Goal: Transaction & Acquisition: Purchase product/service

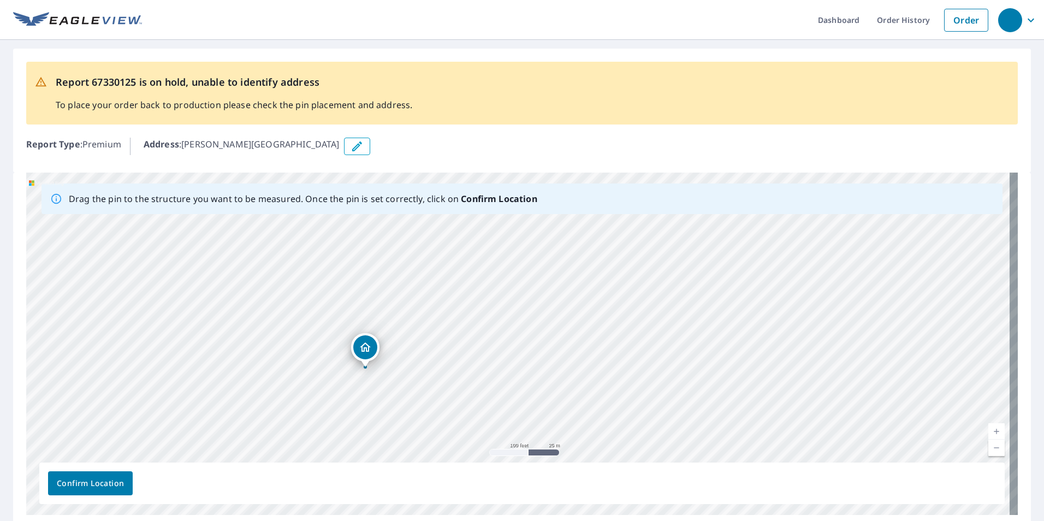
drag, startPoint x: 727, startPoint y: 406, endPoint x: 433, endPoint y: 415, distance: 294.5
click at [433, 415] on div "[PERSON_NAME] [GEOGRAPHIC_DATA][PERSON_NAME]" at bounding box center [522, 344] width 992 height 342
click at [644, 264] on div "[PERSON_NAME] [GEOGRAPHIC_DATA][PERSON_NAME]" at bounding box center [522, 344] width 992 height 342
drag, startPoint x: 798, startPoint y: 299, endPoint x: 17, endPoint y: 340, distance: 782.6
click at [15, 395] on div "Drag the pin to the structure you want to be measured. Once the pin is set corr…" at bounding box center [522, 351] width 1018 height 356
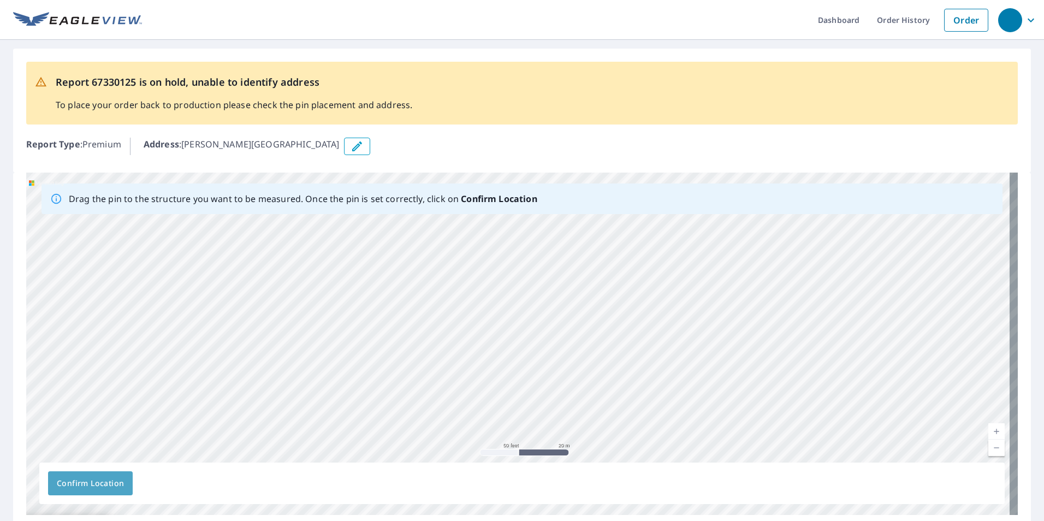
click at [93, 481] on span "Confirm Location" at bounding box center [90, 484] width 67 height 14
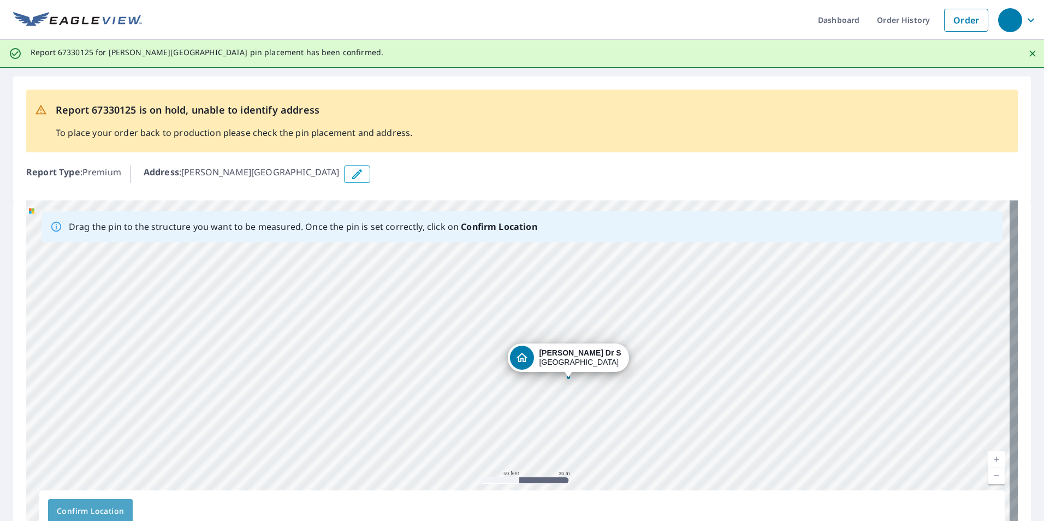
click at [124, 507] on button "Confirm Location" at bounding box center [90, 511] width 85 height 24
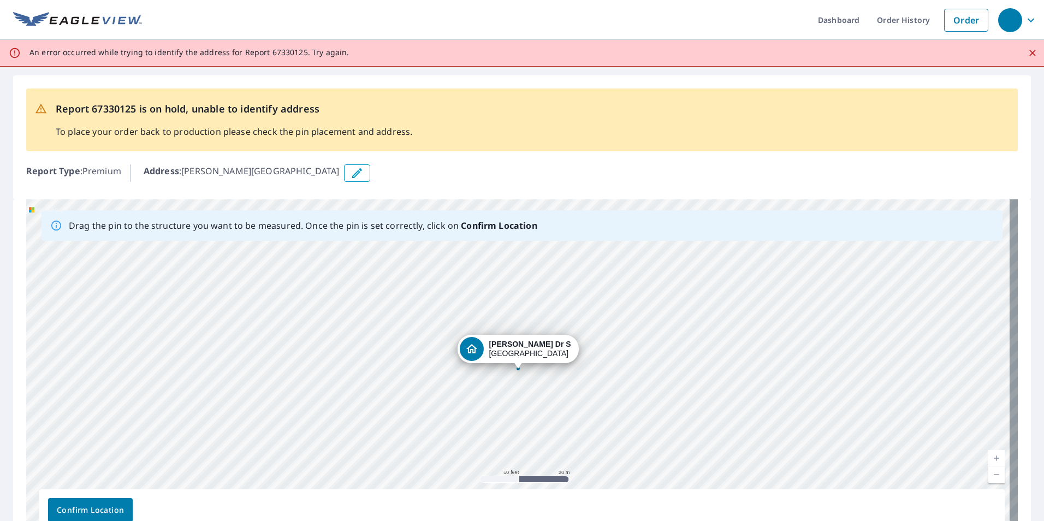
click at [117, 510] on span "Confirm Location" at bounding box center [90, 511] width 67 height 14
click at [121, 511] on span "Confirm Location" at bounding box center [90, 511] width 67 height 14
click at [113, 506] on span "Confirm Location" at bounding box center [90, 511] width 67 height 14
click at [1027, 53] on icon "Close" at bounding box center [1032, 53] width 11 height 11
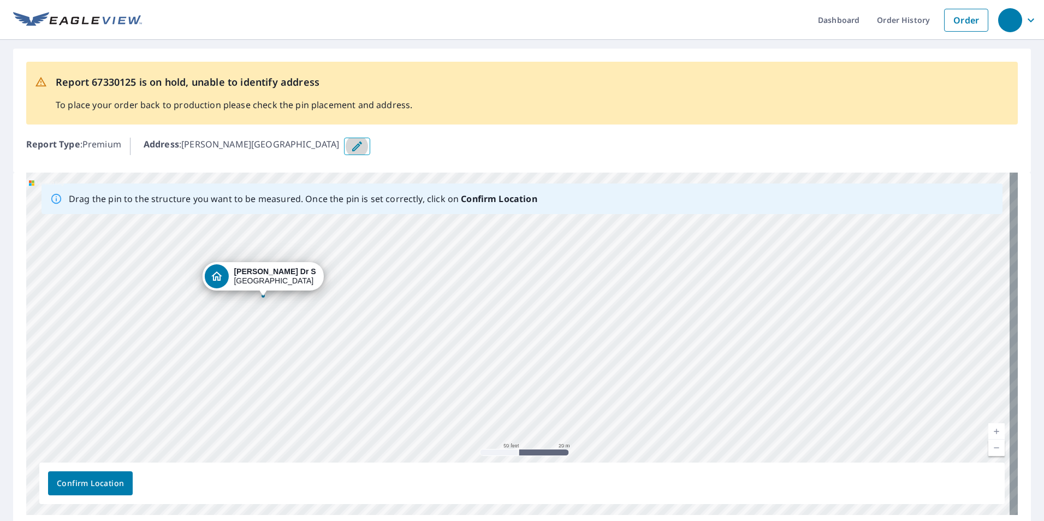
click at [351, 143] on icon "button" at bounding box center [357, 146] width 13 height 13
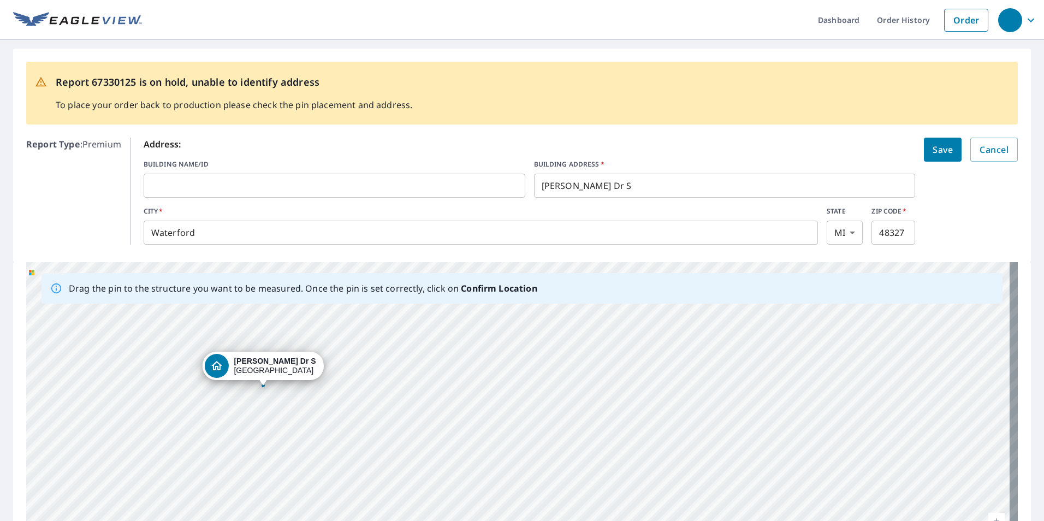
click at [536, 186] on input "[PERSON_NAME] Dr S" at bounding box center [725, 185] width 382 height 31
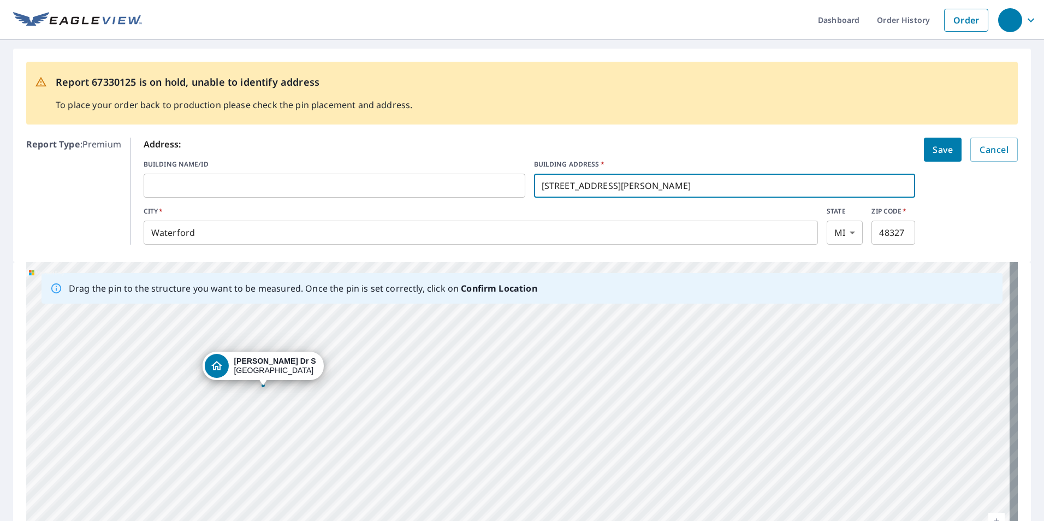
type input "[STREET_ADDRESS][PERSON_NAME]"
click at [924, 151] on button "Save" at bounding box center [943, 150] width 38 height 24
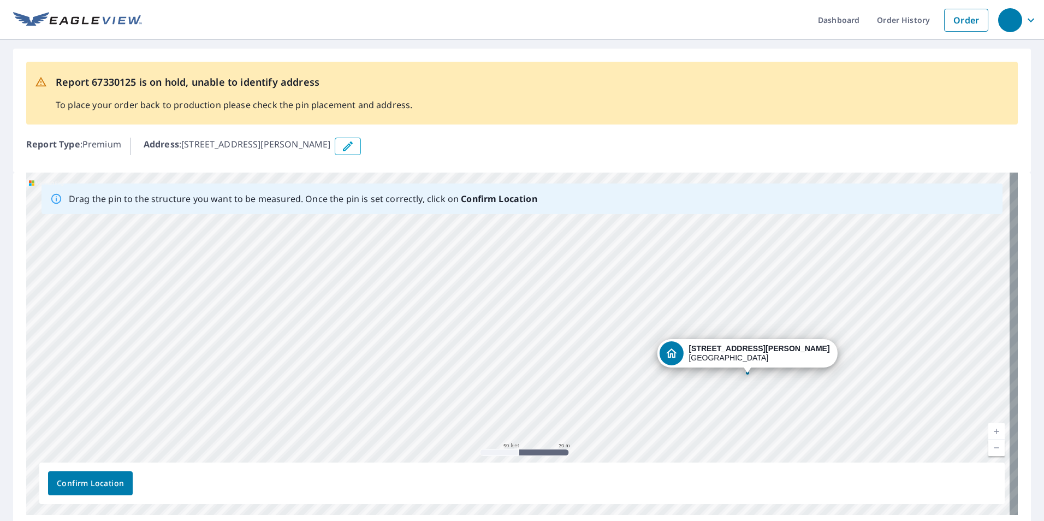
click at [115, 482] on span "Confirm Location" at bounding box center [90, 484] width 67 height 14
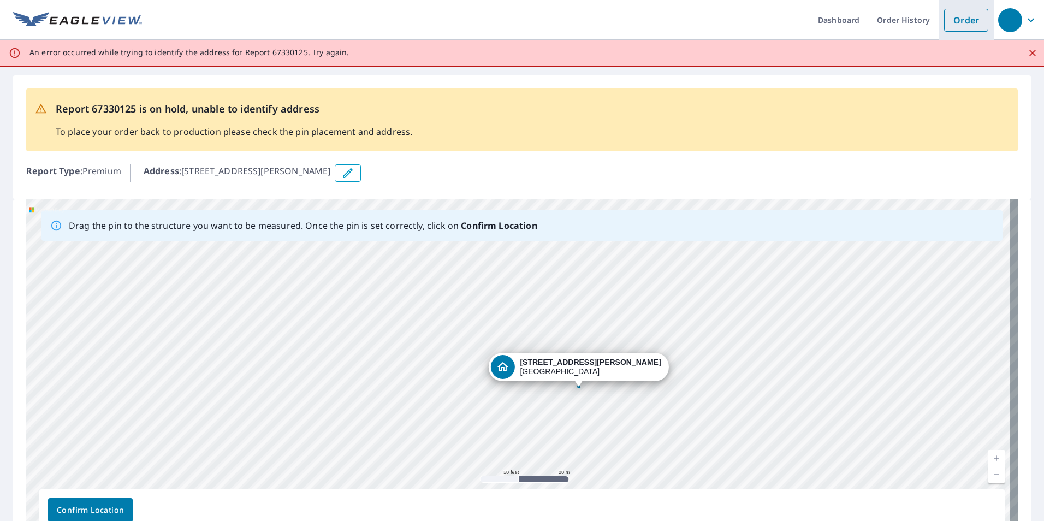
click at [944, 27] on link "Order" at bounding box center [966, 20] width 44 height 23
